Goal: Task Accomplishment & Management: Use online tool/utility

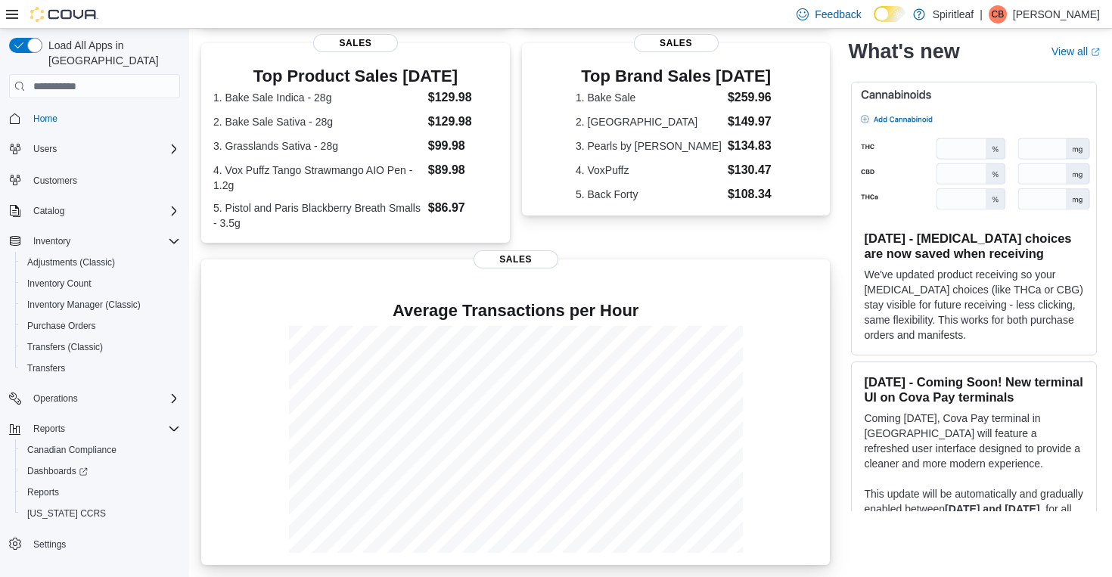
scroll to position [300, 0]
click at [64, 423] on span "Reports" at bounding box center [49, 429] width 32 height 12
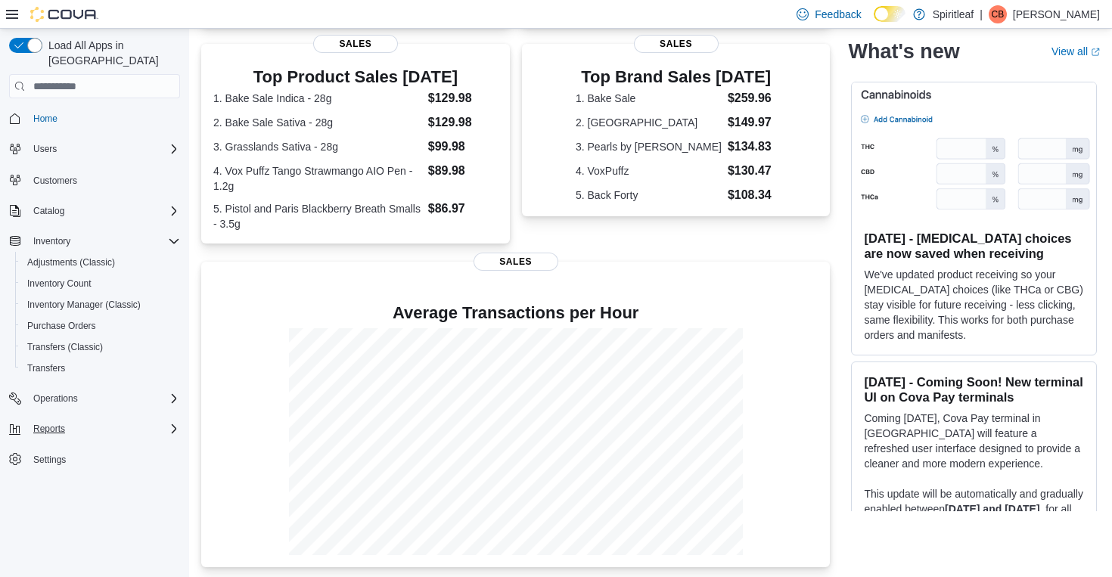
click at [64, 423] on span "Reports" at bounding box center [49, 429] width 32 height 12
click at [61, 484] on link "Reports" at bounding box center [43, 493] width 44 height 18
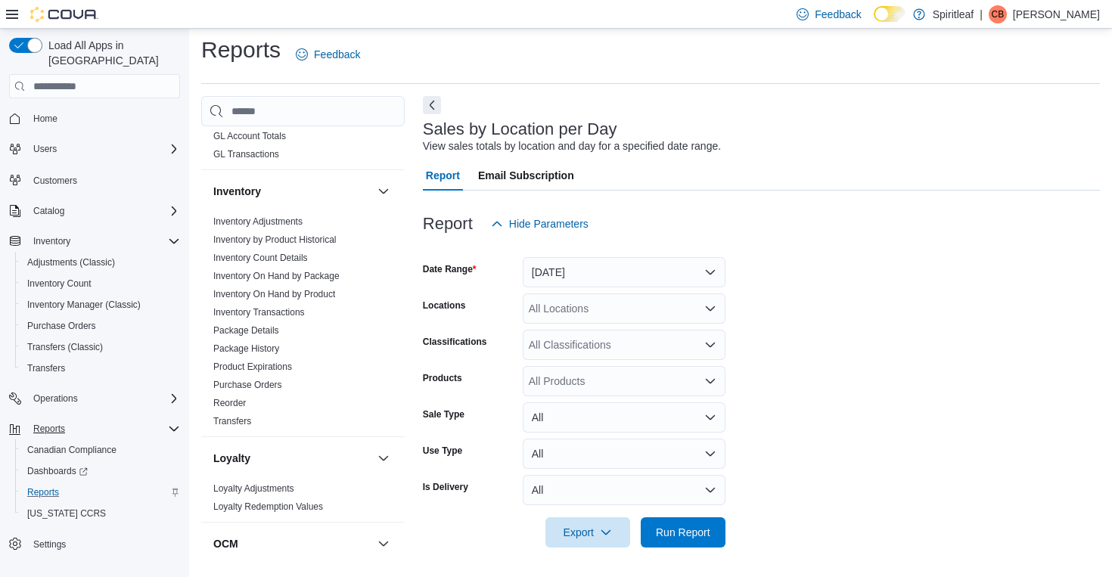
scroll to position [560, 0]
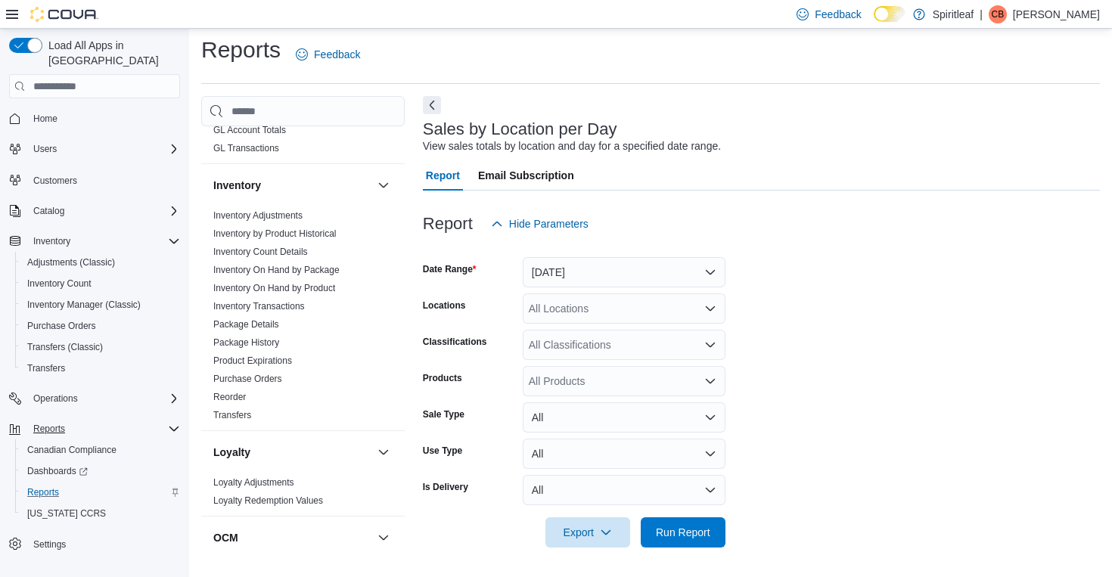
click at [580, 263] on button "Yesterday" at bounding box center [624, 272] width 203 height 30
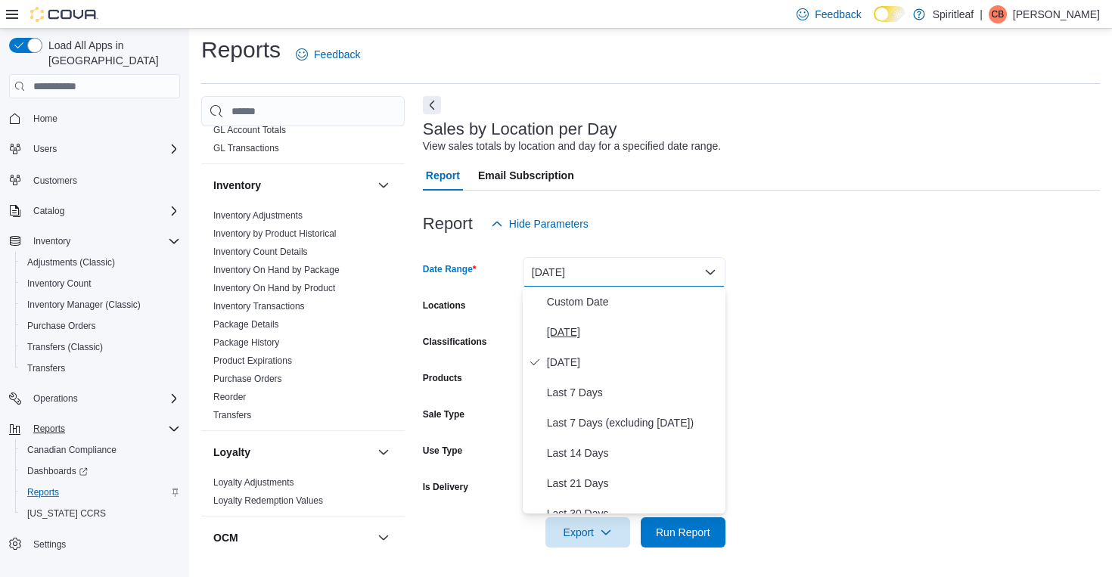
click at [570, 320] on button "Today" at bounding box center [624, 332] width 203 height 30
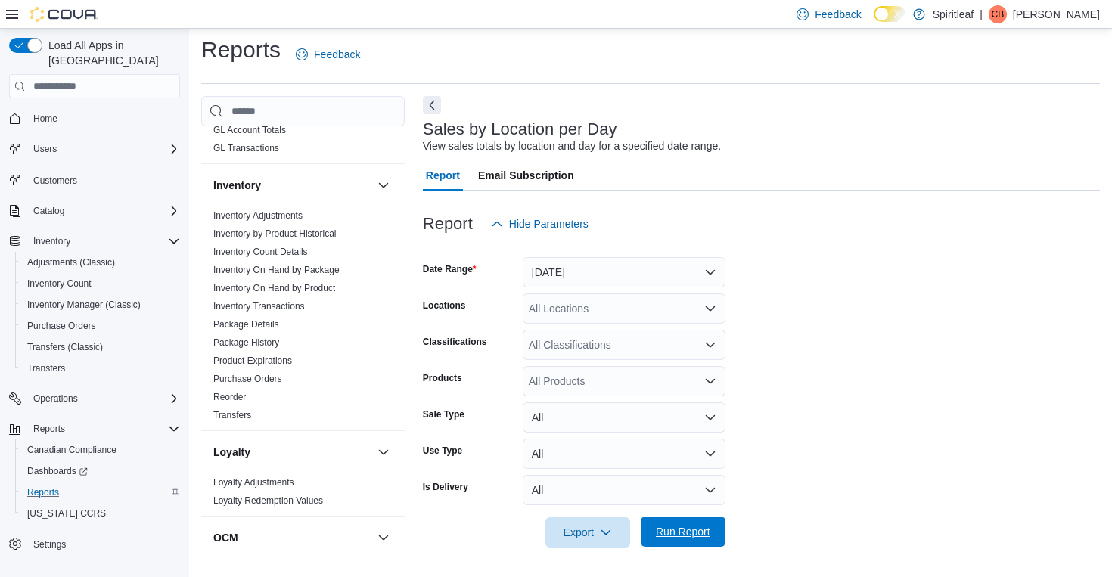
click at [668, 519] on span "Run Report" at bounding box center [683, 532] width 67 height 30
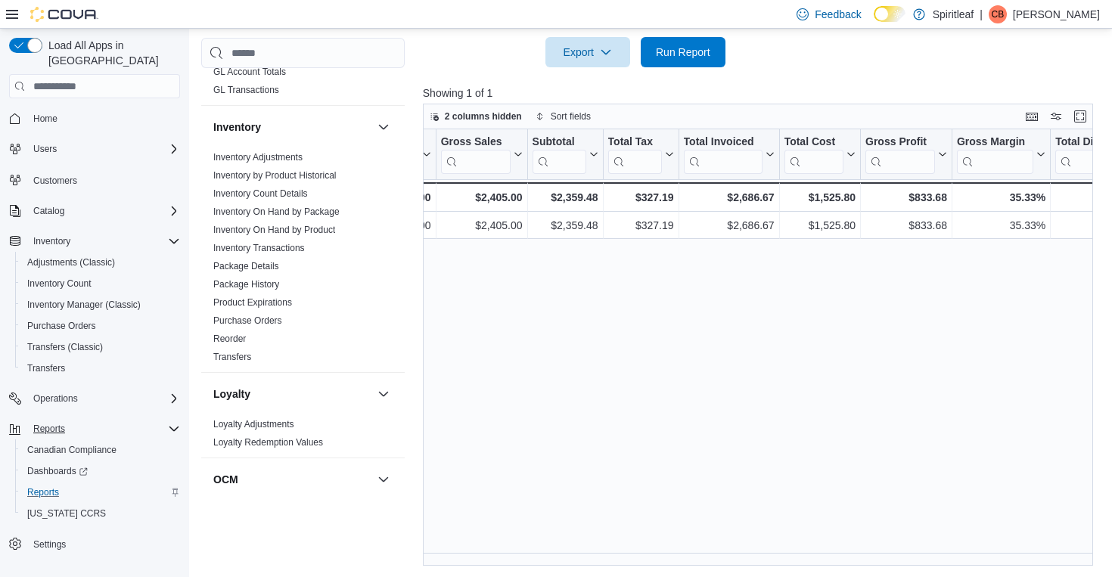
scroll to position [0, 546]
click at [41, 113] on span "Home" at bounding box center [45, 119] width 24 height 12
